Goal: Find specific page/section: Locate a particular part of the current website

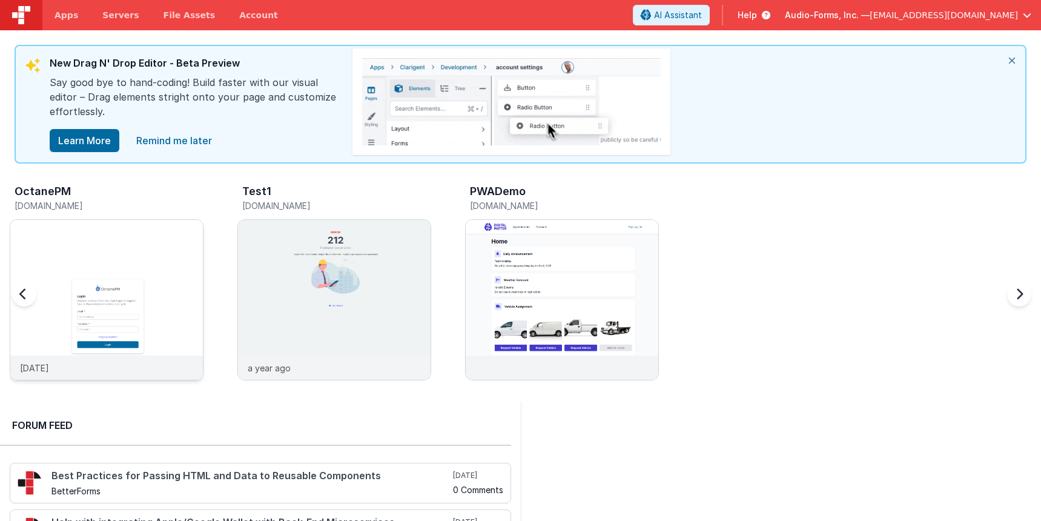
click at [170, 231] on img at bounding box center [106, 316] width 193 height 193
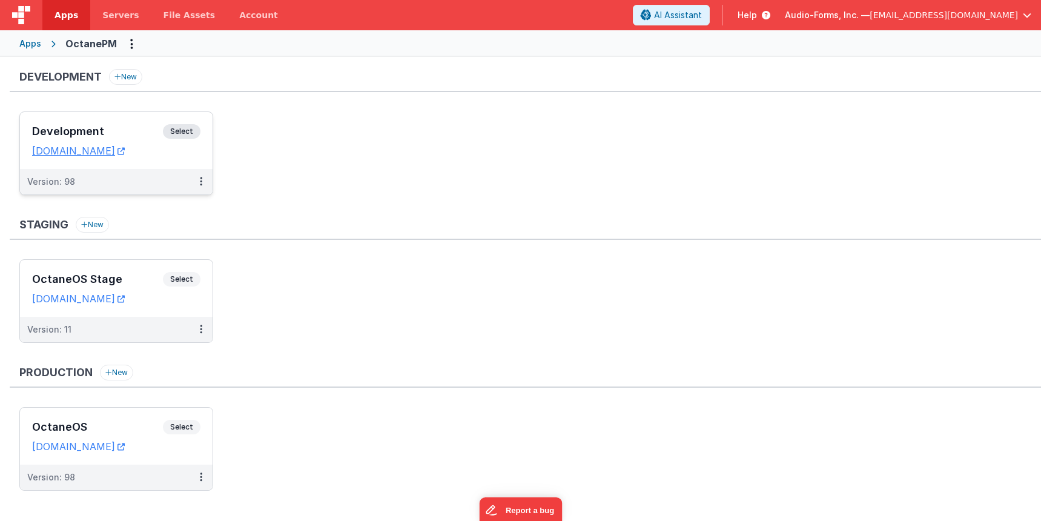
click at [131, 130] on h3 "Development" at bounding box center [97, 131] width 131 height 12
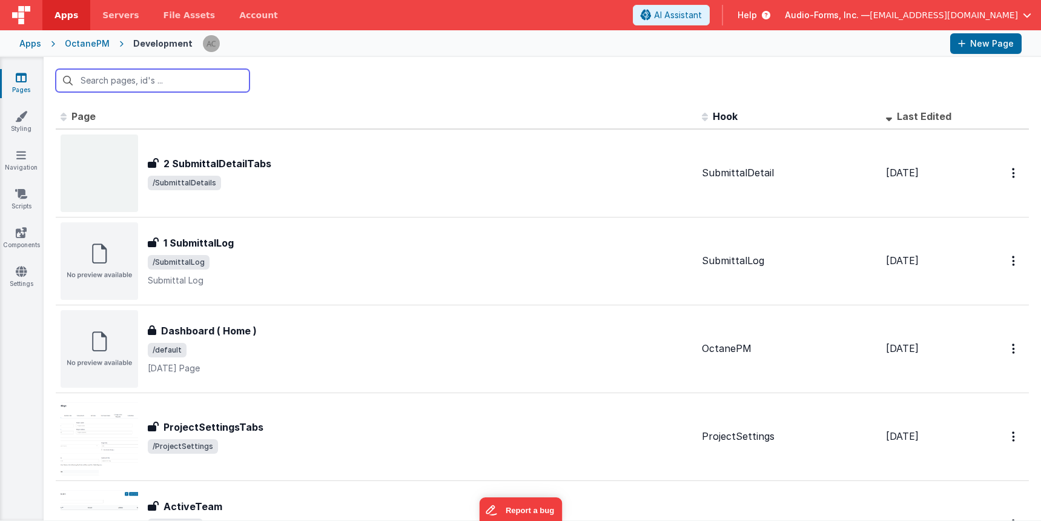
click at [201, 85] on input "text" at bounding box center [153, 80] width 194 height 23
click at [201, 84] on input "text" at bounding box center [153, 80] width 194 height 23
type input "c"
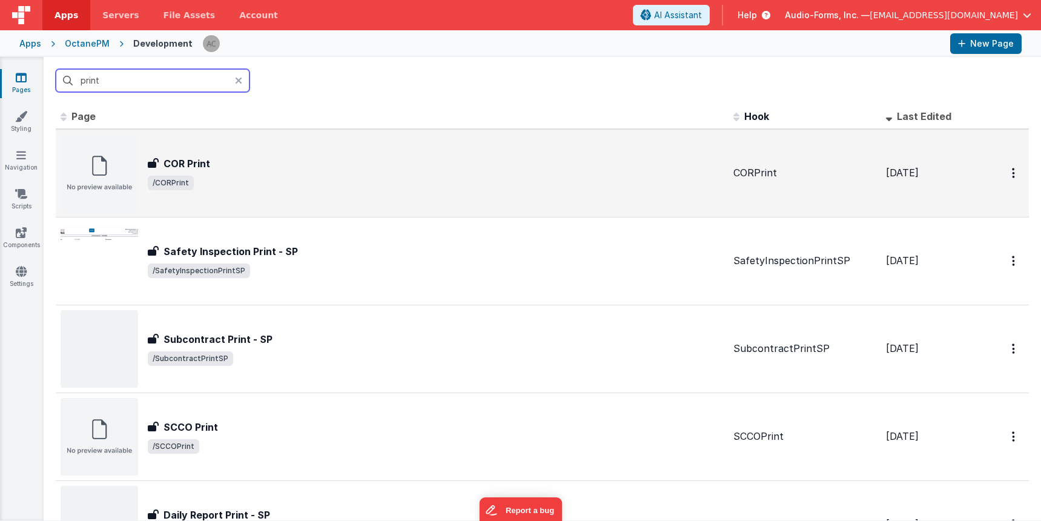
type input "print"
click at [292, 174] on div "COR Print COR Print /CORPrint" at bounding box center [436, 173] width 576 height 34
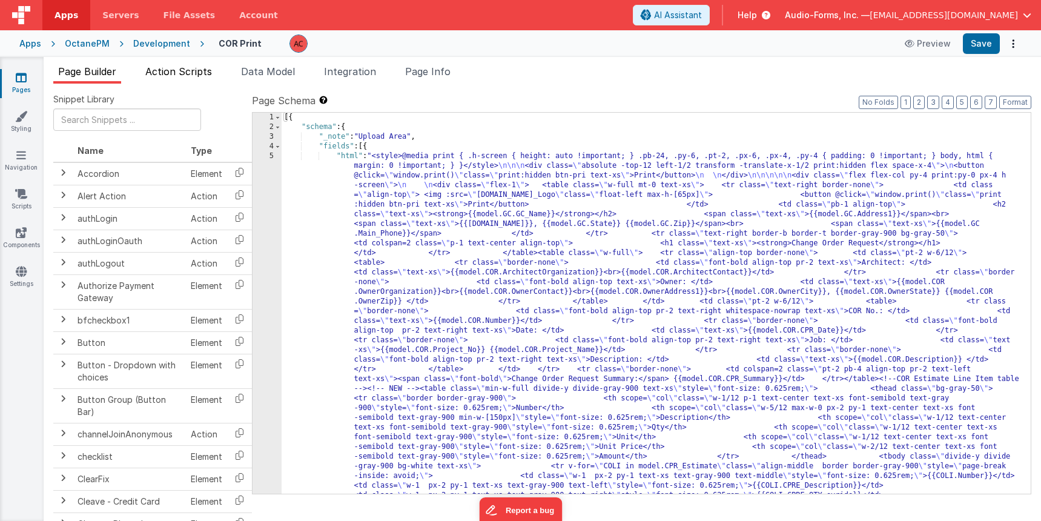
click at [190, 70] on span "Action Scripts" at bounding box center [178, 71] width 67 height 12
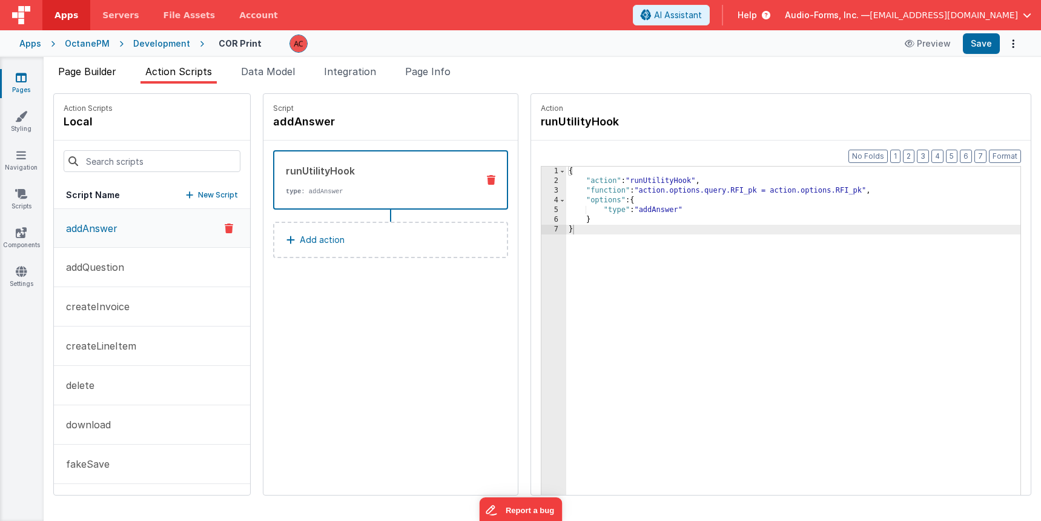
click at [77, 65] on li "Page Builder" at bounding box center [87, 73] width 68 height 19
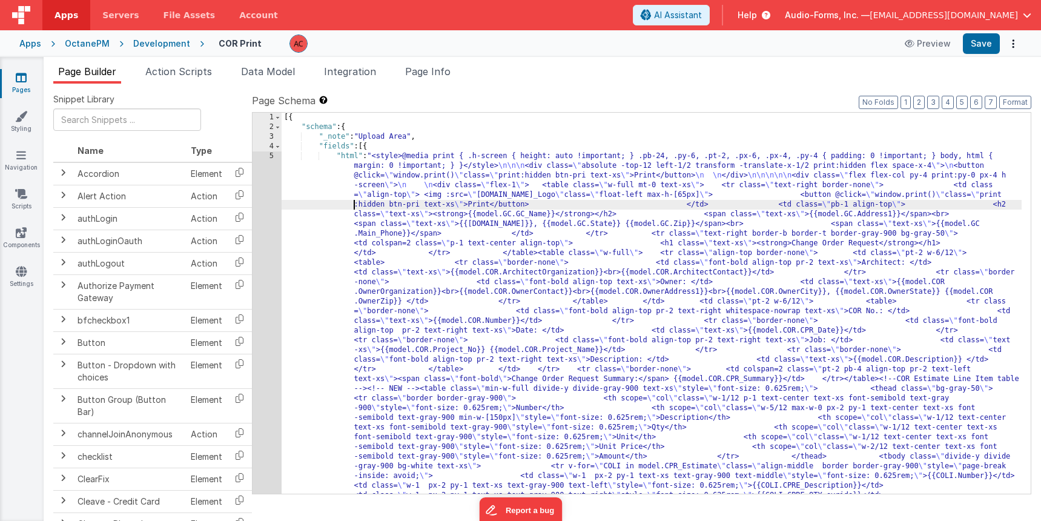
click at [265, 156] on div "5" at bounding box center [266, 441] width 29 height 581
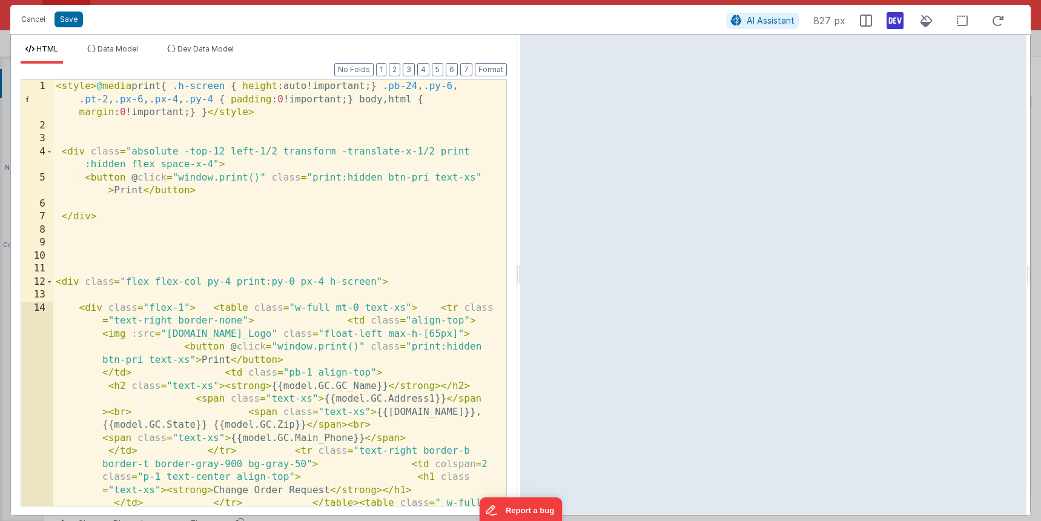
click at [895, 20] on icon at bounding box center [894, 20] width 17 height 19
